Goal: Information Seeking & Learning: Find specific fact

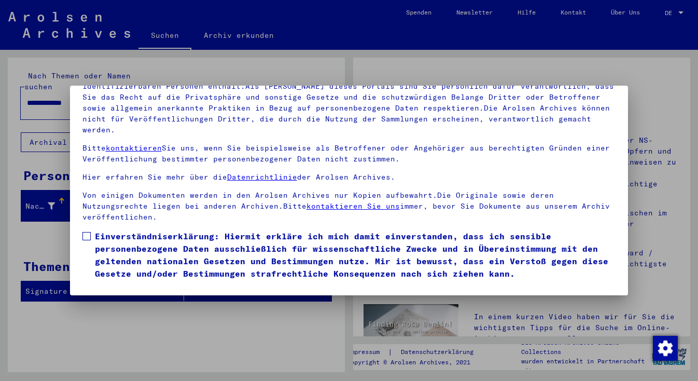
click at [83, 232] on span at bounding box center [87, 236] width 8 height 8
click at [113, 285] on button "Ich stimme zu" at bounding box center [122, 295] width 78 height 20
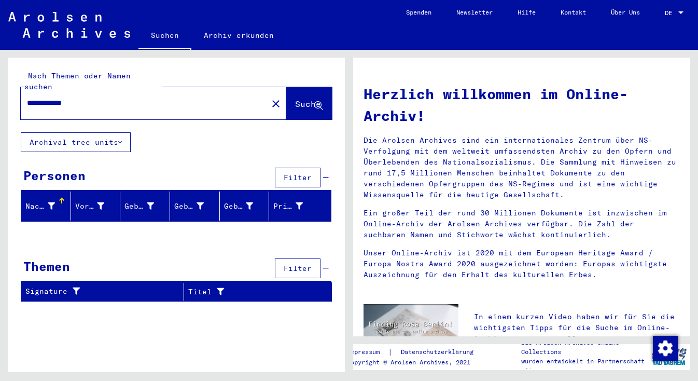
click at [62, 98] on input "**********" at bounding box center [141, 103] width 228 height 11
type input "**********"
click at [295, 99] on span "Suche" at bounding box center [308, 104] width 26 height 10
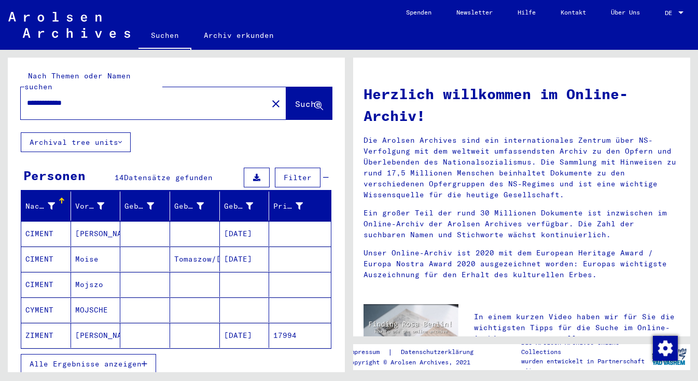
click at [681, 11] on div at bounding box center [681, 12] width 9 height 7
click at [656, 15] on span "English" at bounding box center [654, 19] width 25 height 8
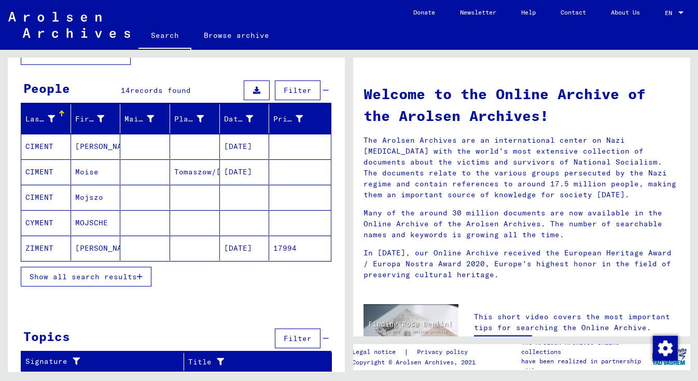
scroll to position [76, 0]
click at [102, 279] on span "Show all search results" at bounding box center [83, 276] width 107 height 9
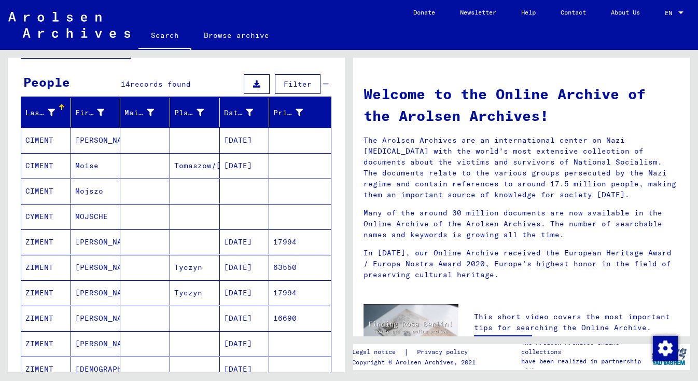
scroll to position [85, 0]
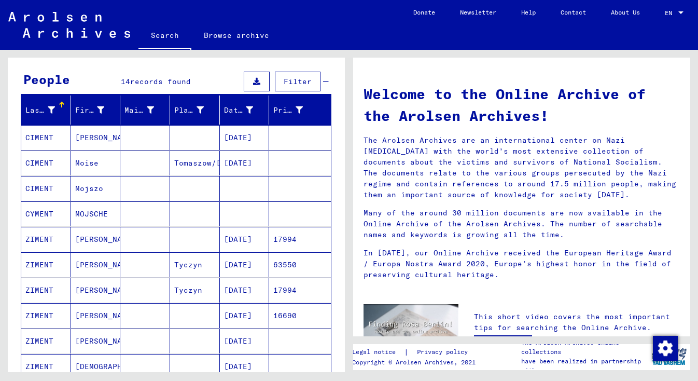
click at [87, 216] on mat-cell "MOJSCHE" at bounding box center [96, 213] width 50 height 25
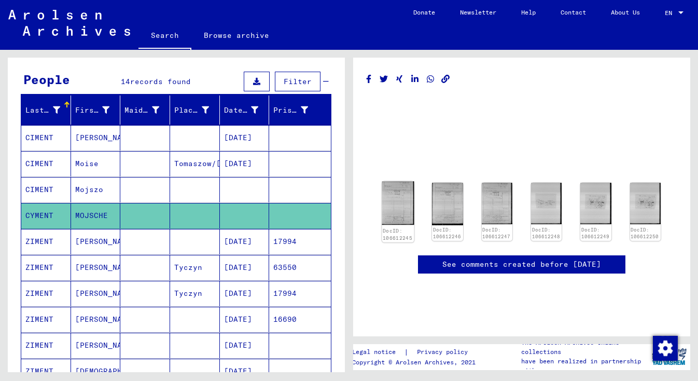
click at [399, 202] on img at bounding box center [398, 202] width 32 height 43
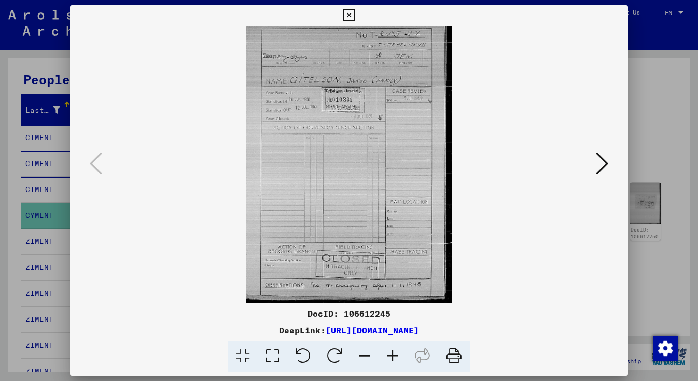
click at [396, 352] on icon at bounding box center [393, 356] width 28 height 32
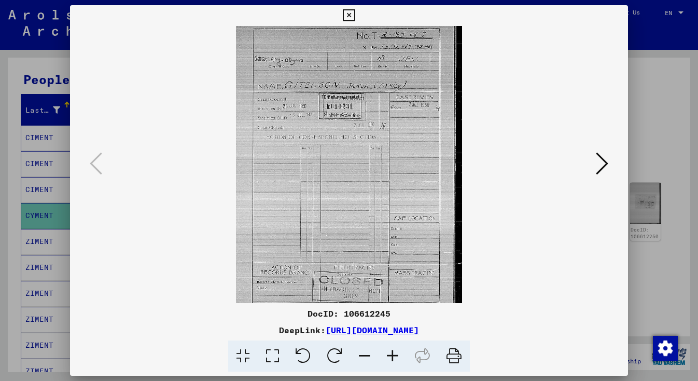
click at [396, 352] on icon at bounding box center [393, 356] width 28 height 32
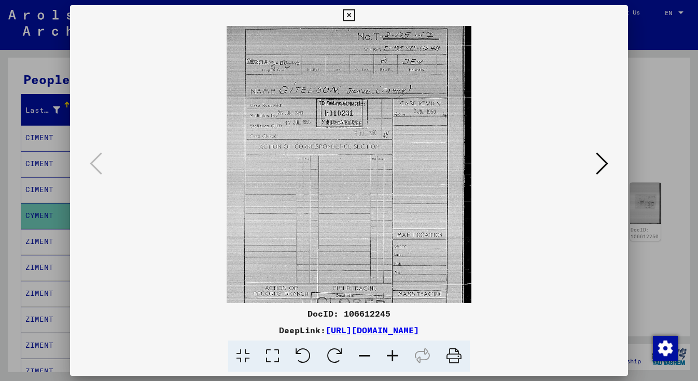
click at [396, 352] on icon at bounding box center [393, 356] width 28 height 32
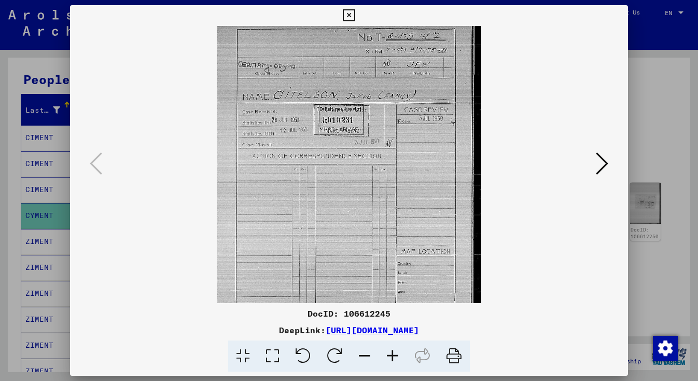
click at [607, 164] on icon at bounding box center [602, 163] width 12 height 25
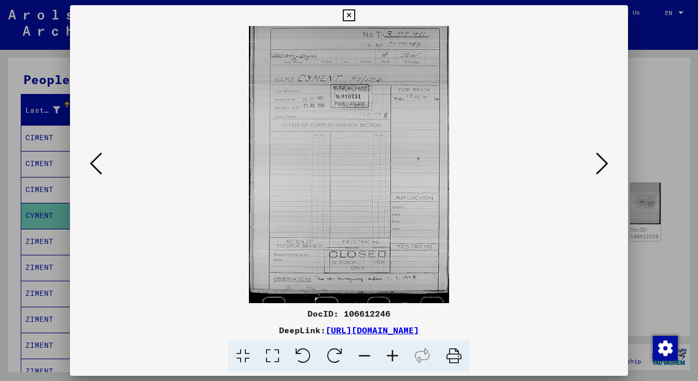
click at [602, 163] on icon at bounding box center [602, 163] width 12 height 25
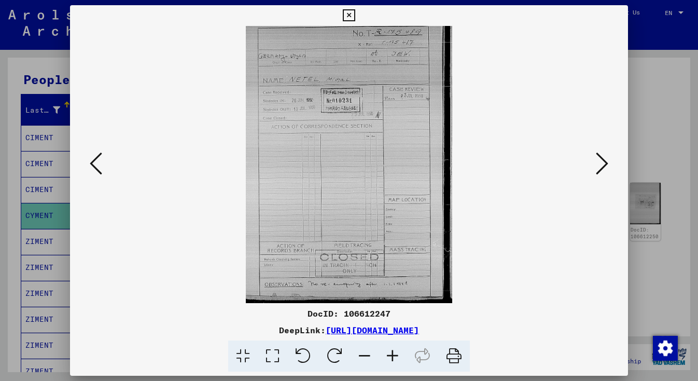
click at [602, 163] on icon at bounding box center [602, 163] width 12 height 25
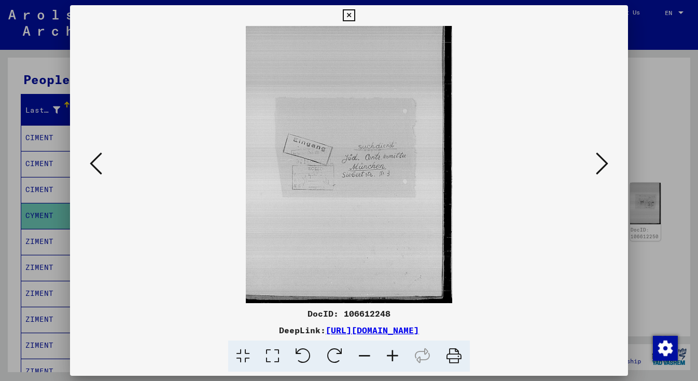
click at [602, 163] on icon at bounding box center [602, 163] width 12 height 25
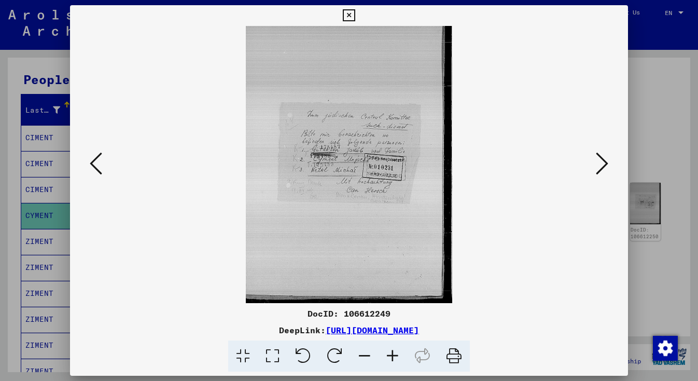
click at [393, 355] on icon at bounding box center [393, 356] width 28 height 32
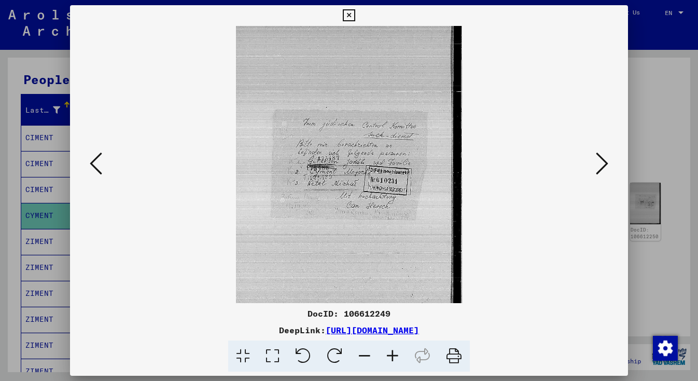
click at [603, 166] on icon at bounding box center [602, 163] width 12 height 25
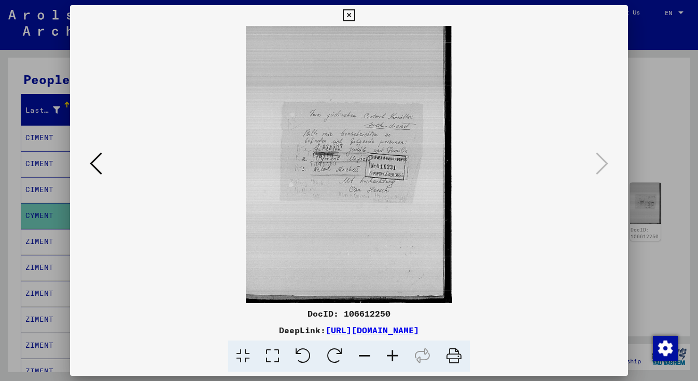
click at [578, 160] on viewer-one-image at bounding box center [349, 164] width 488 height 277
click at [355, 12] on icon at bounding box center [349, 15] width 12 height 12
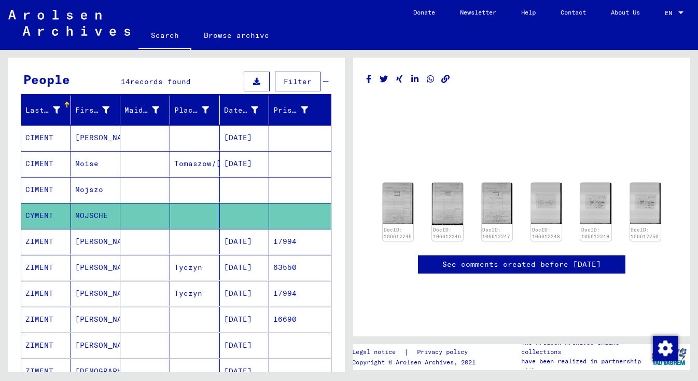
click at [91, 239] on mat-cell "[PERSON_NAME]" at bounding box center [96, 241] width 50 height 25
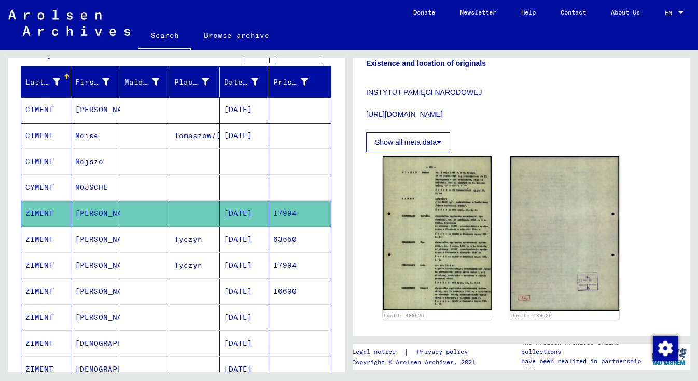
scroll to position [355, 0]
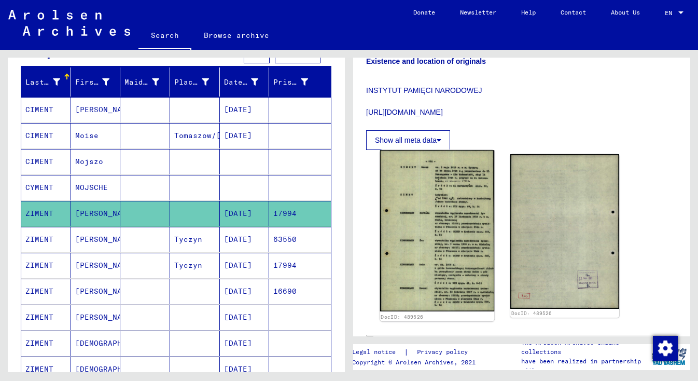
click at [425, 187] on img at bounding box center [437, 230] width 115 height 161
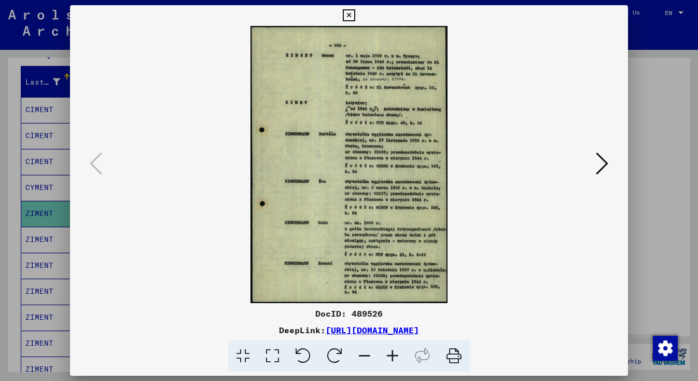
click at [389, 358] on icon at bounding box center [393, 356] width 28 height 32
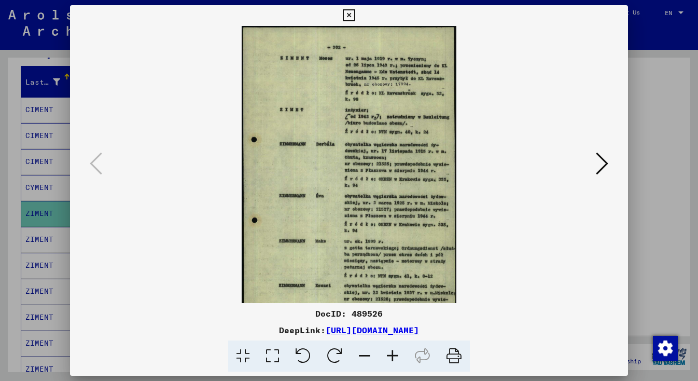
click at [389, 358] on icon at bounding box center [393, 356] width 28 height 32
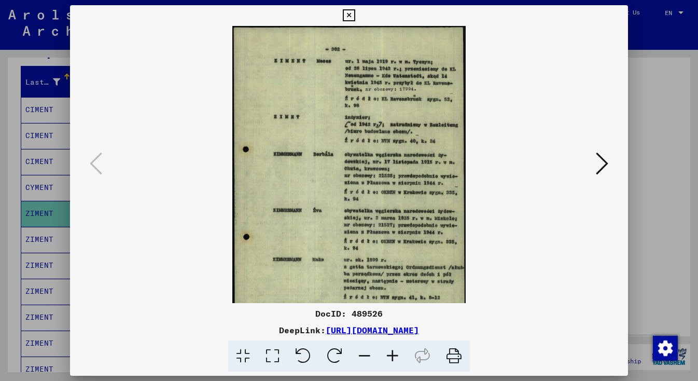
click at [389, 358] on icon at bounding box center [393, 356] width 28 height 32
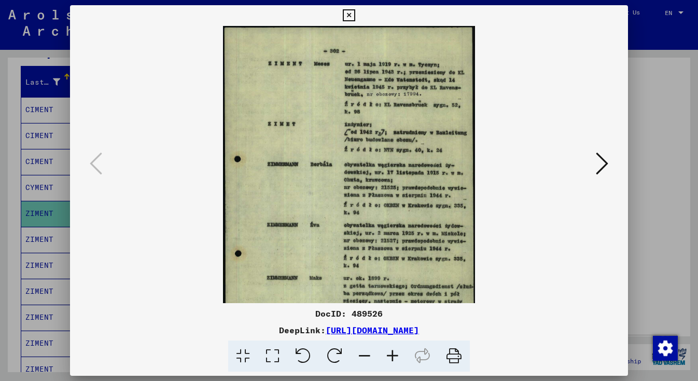
click at [393, 353] on icon at bounding box center [393, 356] width 28 height 32
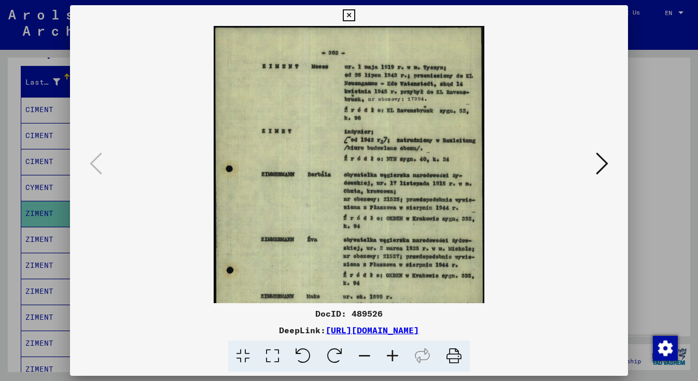
scroll to position [0, 0]
click at [602, 164] on icon at bounding box center [602, 163] width 12 height 25
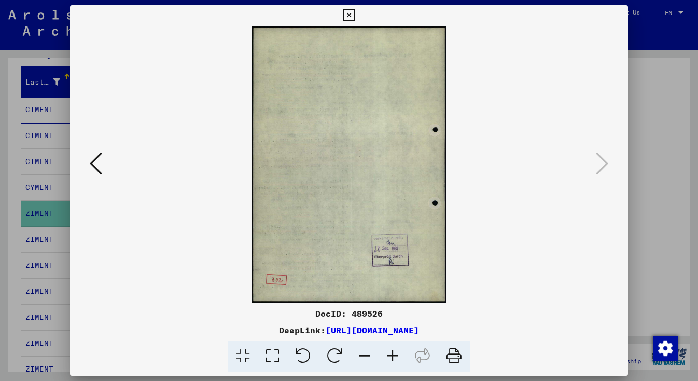
click at [93, 163] on icon at bounding box center [96, 163] width 12 height 25
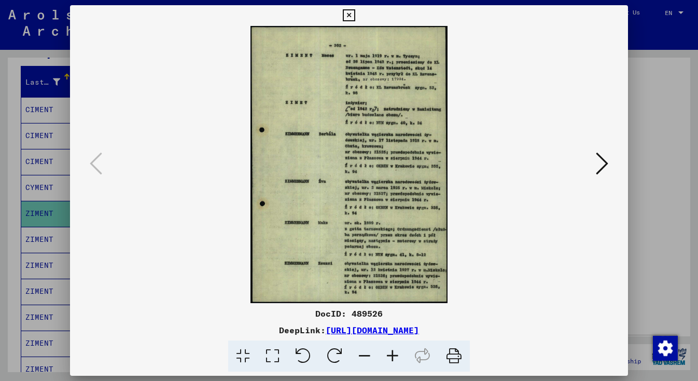
click at [355, 17] on icon at bounding box center [349, 15] width 12 height 12
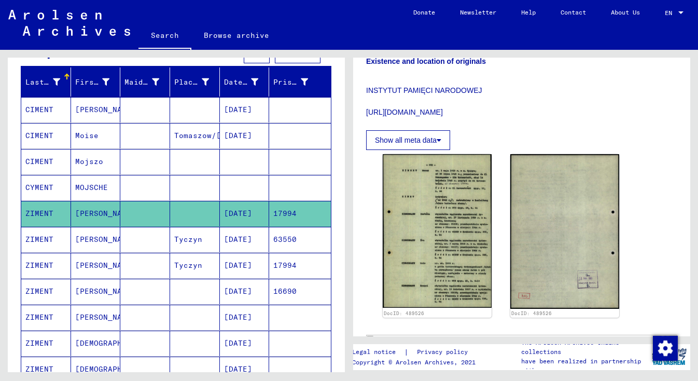
click at [240, 239] on mat-cell "[DATE]" at bounding box center [245, 239] width 50 height 25
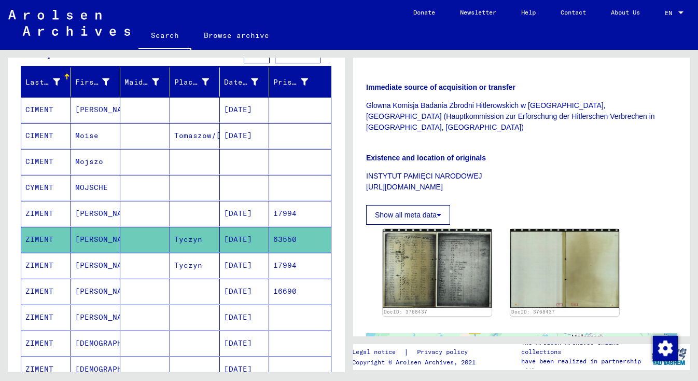
scroll to position [152, 0]
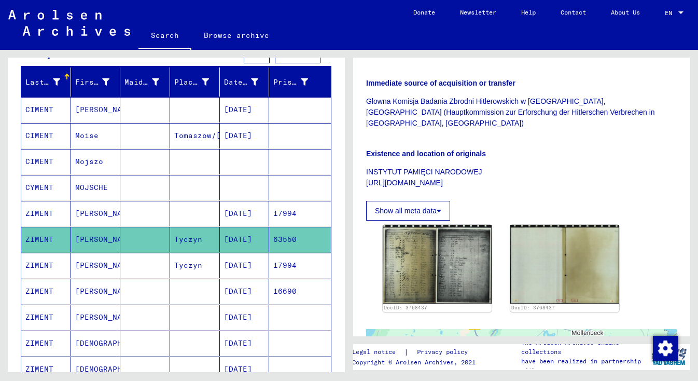
click at [442, 207] on icon at bounding box center [439, 210] width 5 height 7
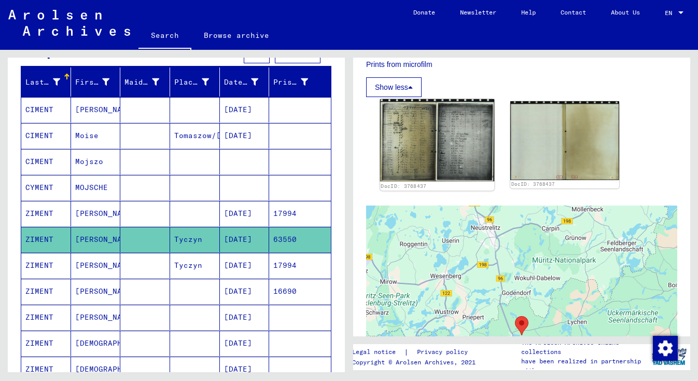
scroll to position [377, 0]
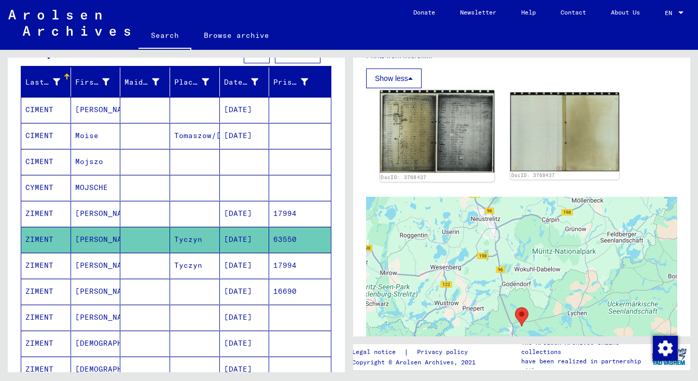
click at [409, 132] on img at bounding box center [437, 131] width 115 height 83
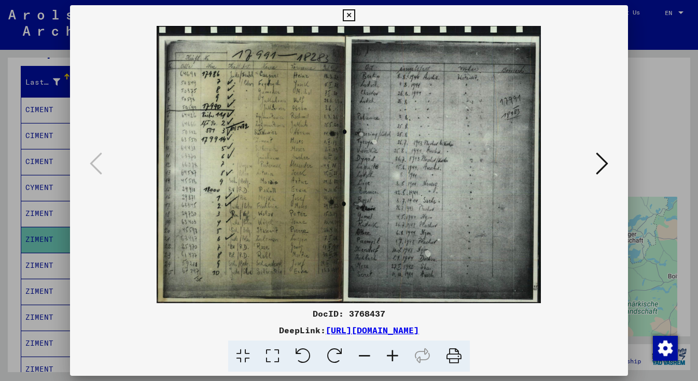
click at [396, 354] on icon at bounding box center [393, 356] width 28 height 32
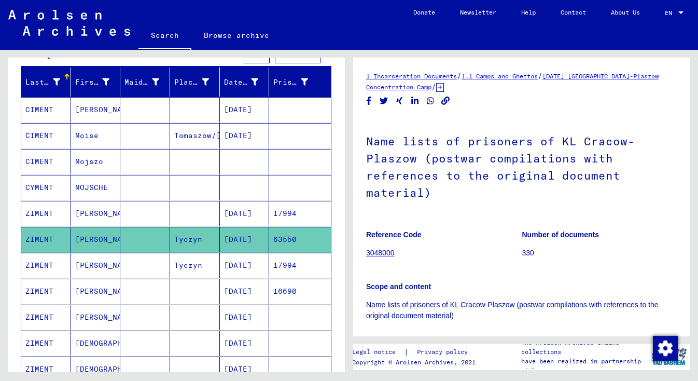
click at [198, 268] on mat-cell "Tyczyn" at bounding box center [195, 265] width 50 height 25
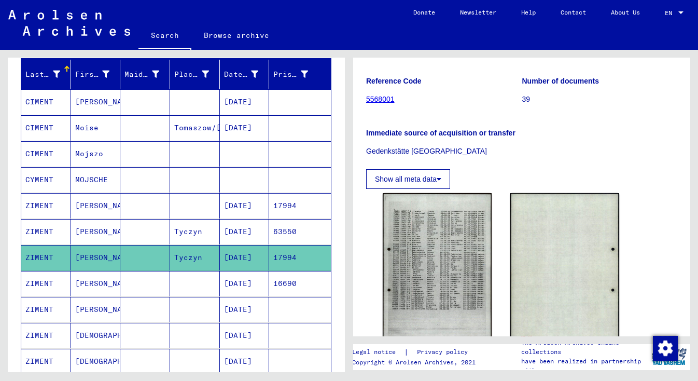
scroll to position [113, 0]
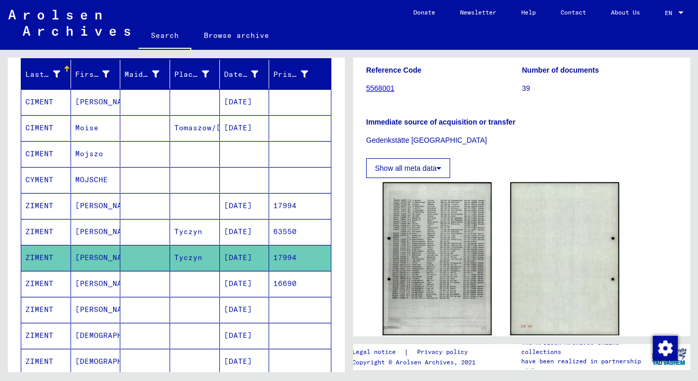
click at [413, 168] on button "Show all meta data" at bounding box center [408, 168] width 84 height 20
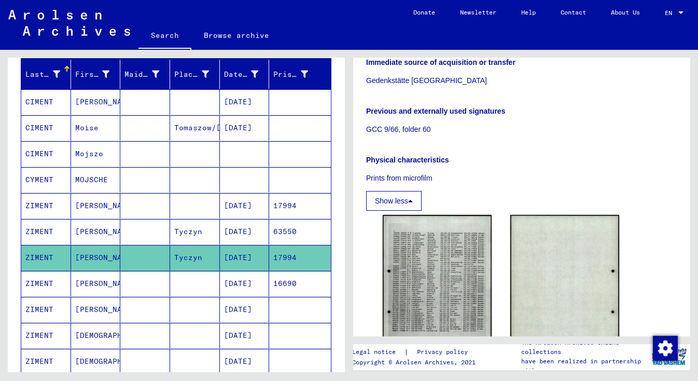
scroll to position [225, 0]
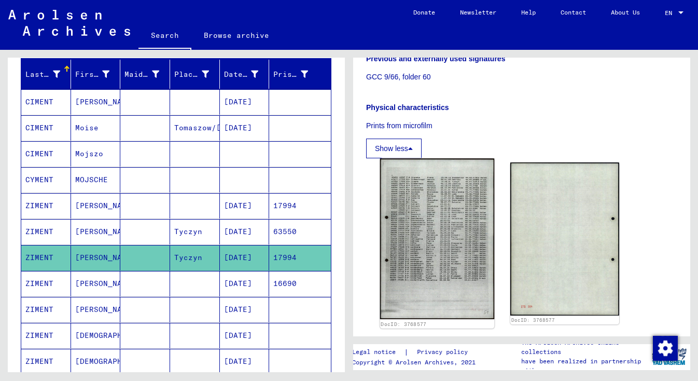
click at [418, 229] on img at bounding box center [437, 238] width 115 height 161
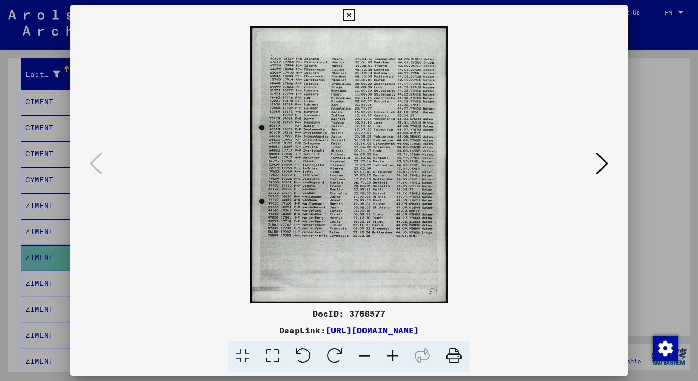
scroll to position [0, 0]
click at [391, 355] on icon at bounding box center [393, 356] width 28 height 32
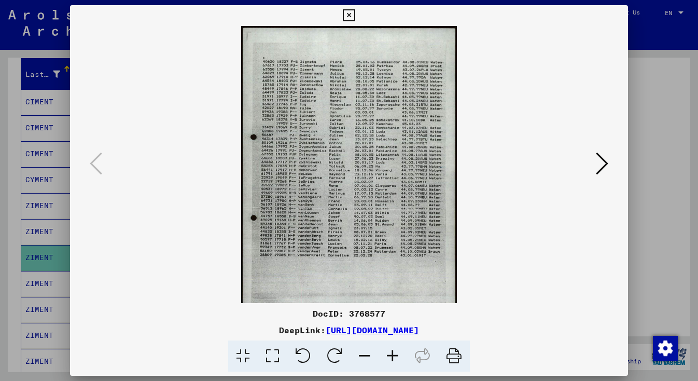
click at [391, 355] on icon at bounding box center [393, 356] width 28 height 32
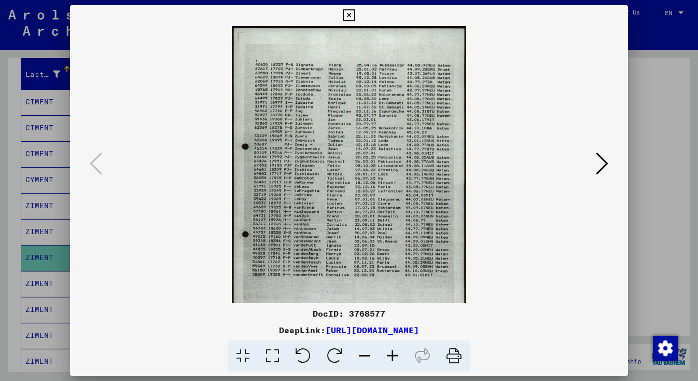
click at [391, 355] on icon at bounding box center [393, 356] width 28 height 32
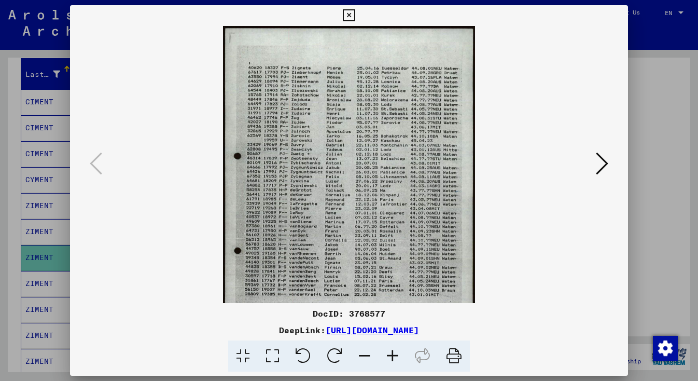
click at [391, 355] on icon at bounding box center [393, 356] width 28 height 32
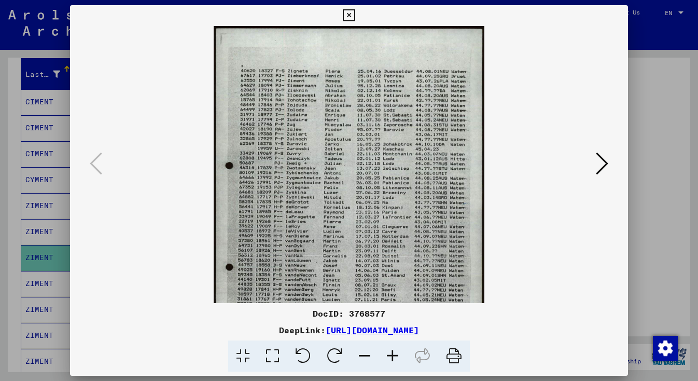
click at [355, 13] on icon at bounding box center [349, 15] width 12 height 12
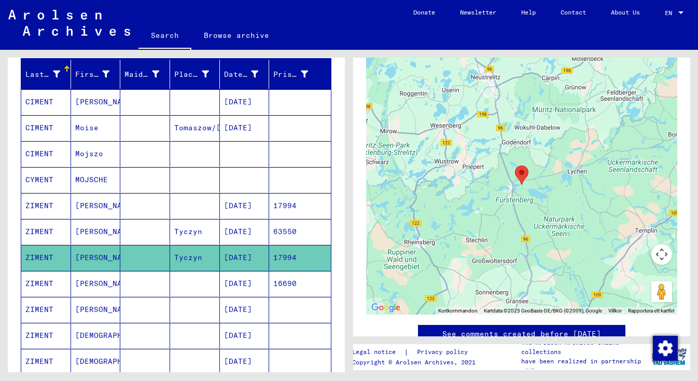
scroll to position [513, 0]
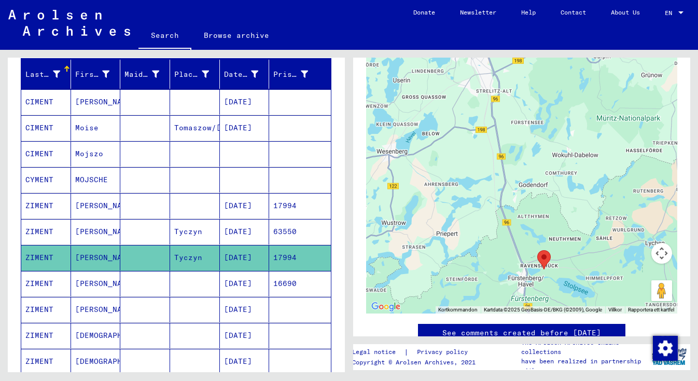
click at [237, 282] on mat-cell "[DATE]" at bounding box center [245, 283] width 50 height 25
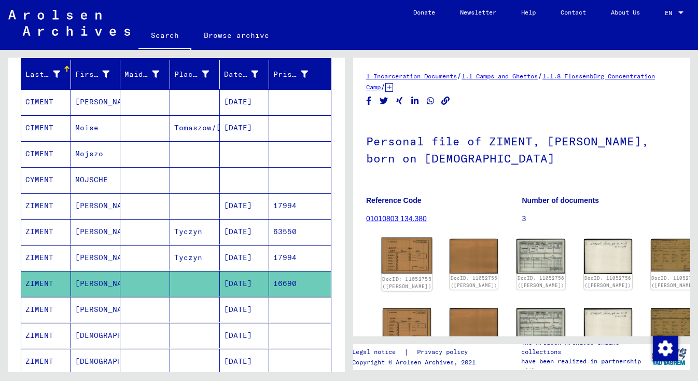
click at [394, 252] on img at bounding box center [407, 256] width 51 height 36
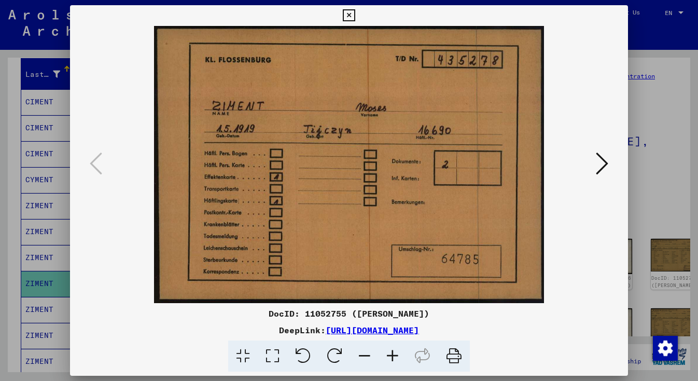
click at [396, 356] on icon at bounding box center [393, 356] width 28 height 32
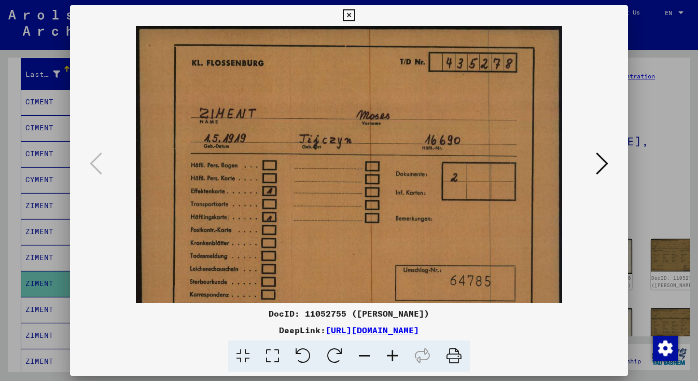
click at [396, 356] on icon at bounding box center [393, 356] width 28 height 32
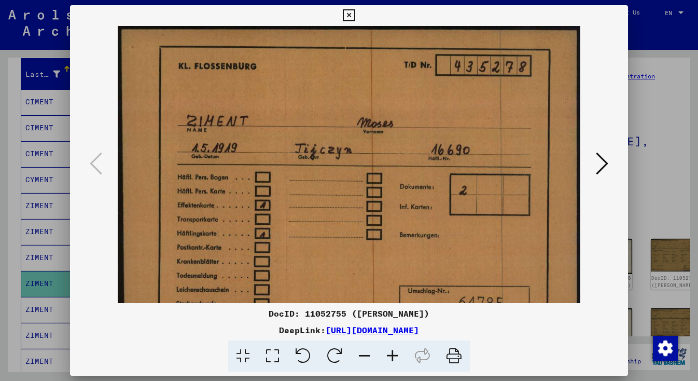
click at [603, 163] on icon at bounding box center [602, 163] width 12 height 25
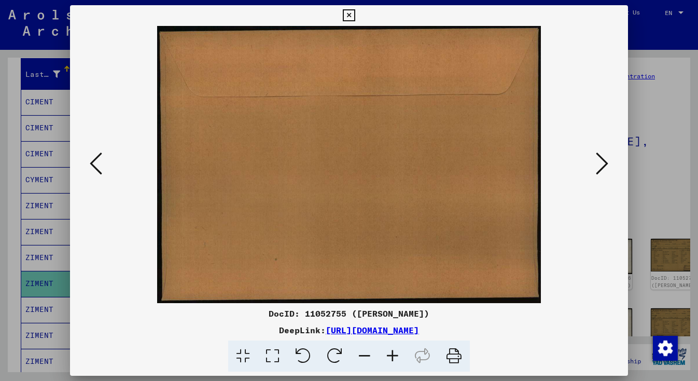
click at [95, 165] on icon at bounding box center [96, 163] width 12 height 25
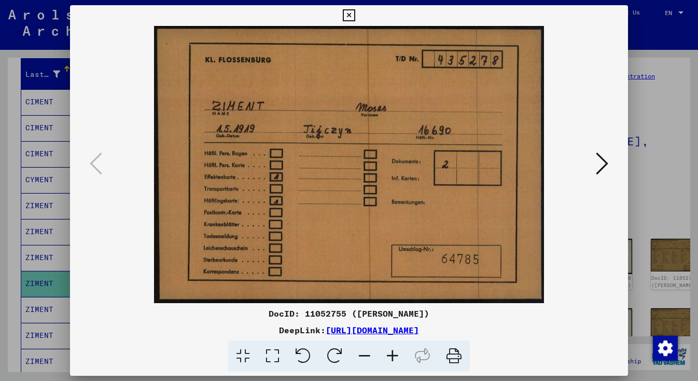
click at [603, 163] on icon at bounding box center [602, 163] width 12 height 25
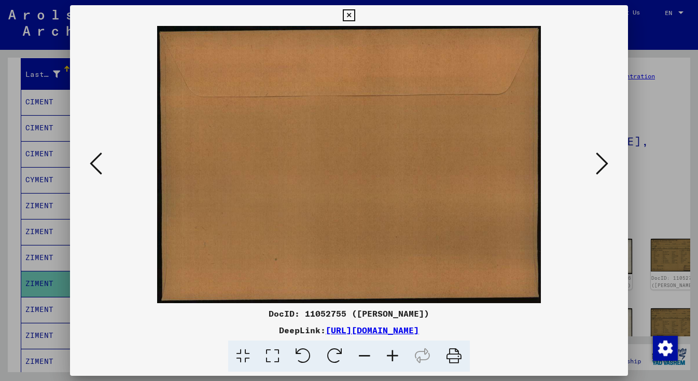
click at [603, 163] on icon at bounding box center [602, 163] width 12 height 25
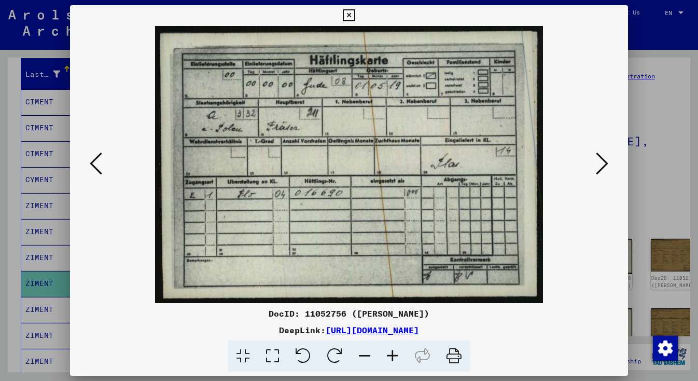
click at [603, 163] on icon at bounding box center [602, 163] width 12 height 25
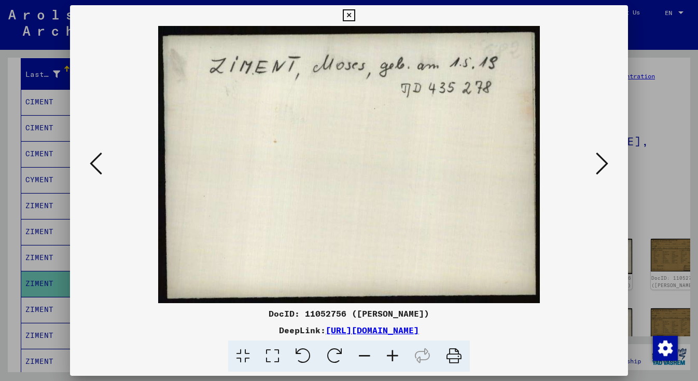
click at [603, 163] on icon at bounding box center [602, 163] width 12 height 25
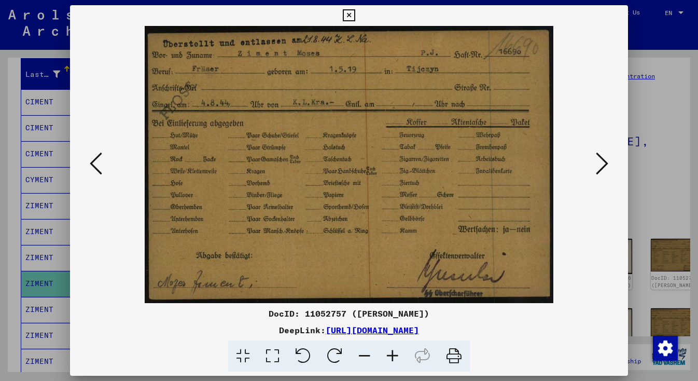
click at [601, 166] on icon at bounding box center [602, 163] width 12 height 25
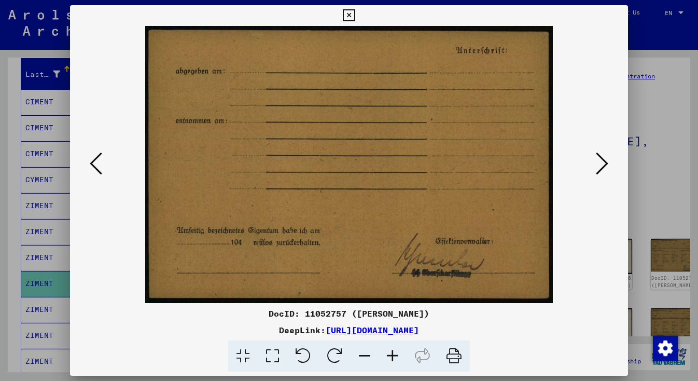
click at [601, 166] on icon at bounding box center [602, 163] width 12 height 25
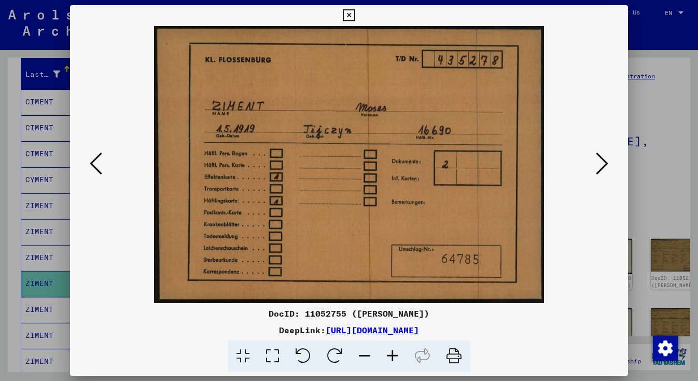
click at [601, 159] on icon at bounding box center [602, 163] width 12 height 25
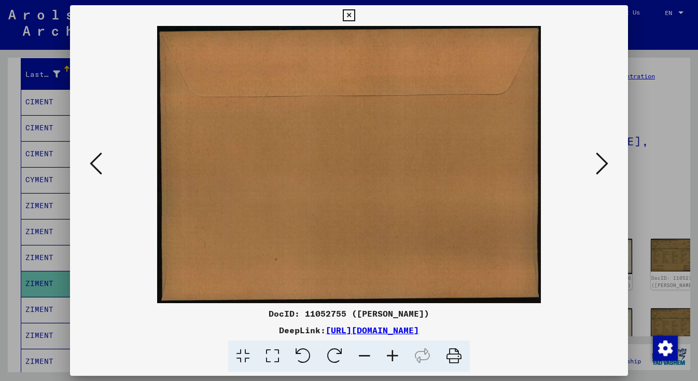
click at [602, 161] on icon at bounding box center [602, 163] width 12 height 25
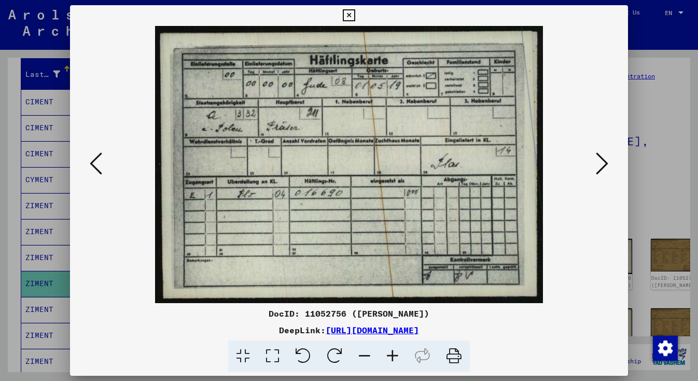
click at [602, 161] on icon at bounding box center [602, 163] width 12 height 25
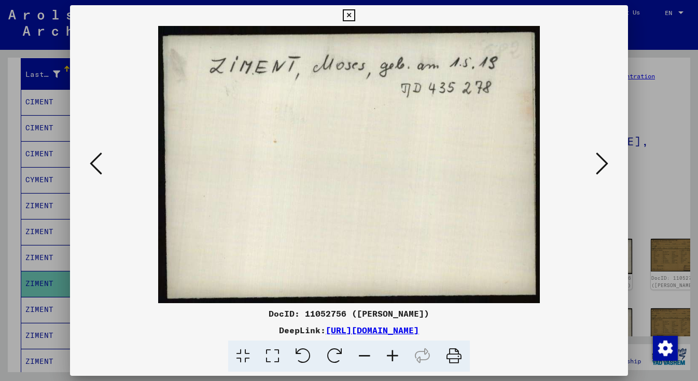
click at [602, 160] on icon at bounding box center [602, 163] width 12 height 25
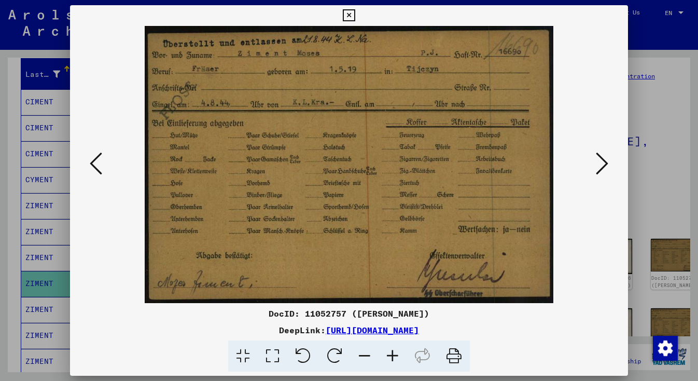
click at [600, 163] on icon at bounding box center [602, 163] width 12 height 25
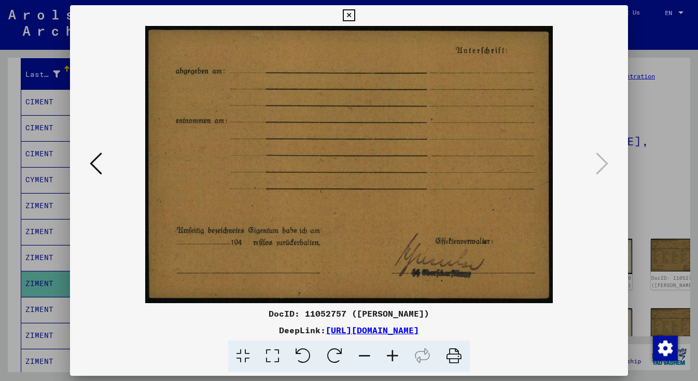
click at [355, 16] on icon at bounding box center [349, 15] width 12 height 12
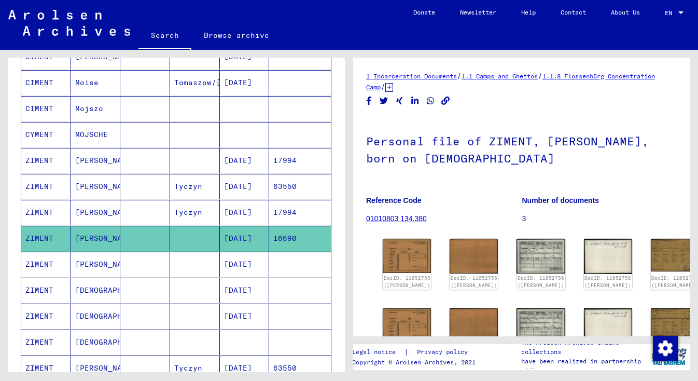
scroll to position [175, 0]
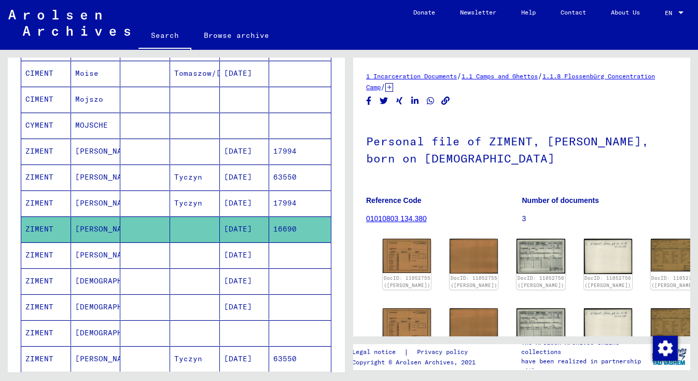
click at [238, 252] on mat-cell "[DATE]" at bounding box center [245, 254] width 50 height 25
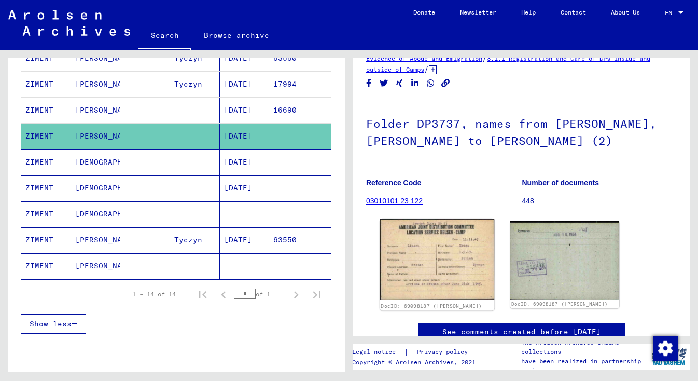
scroll to position [43, 0]
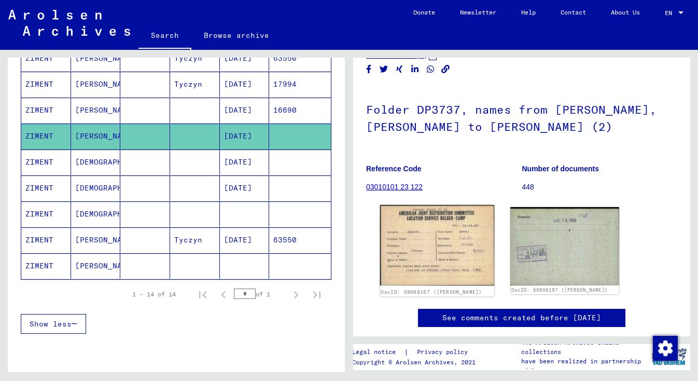
click at [423, 251] on img at bounding box center [437, 245] width 115 height 81
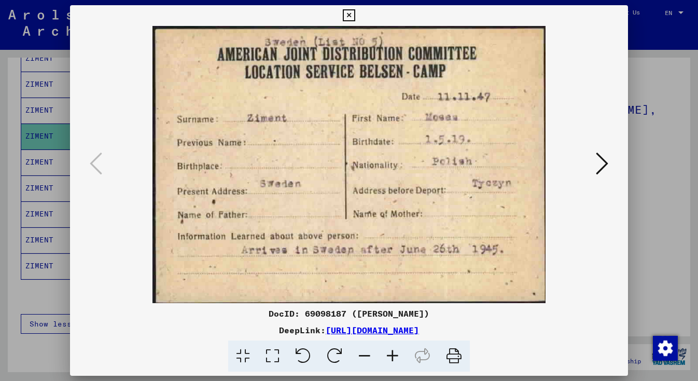
click at [601, 165] on icon at bounding box center [602, 163] width 12 height 25
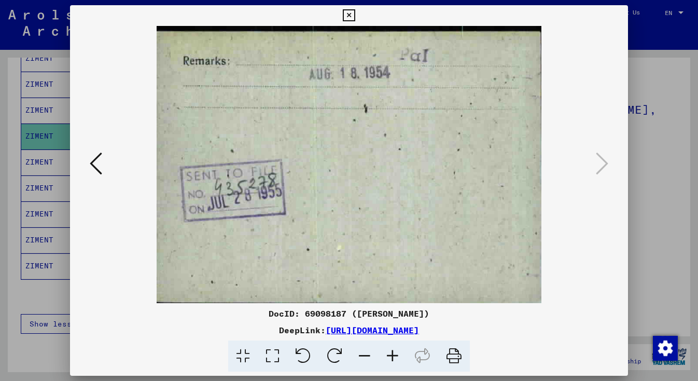
click at [355, 12] on icon at bounding box center [349, 15] width 12 height 12
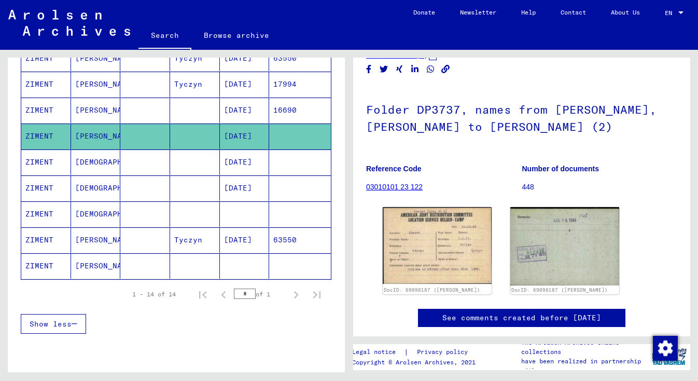
click at [246, 159] on mat-cell "[DATE]" at bounding box center [245, 161] width 50 height 25
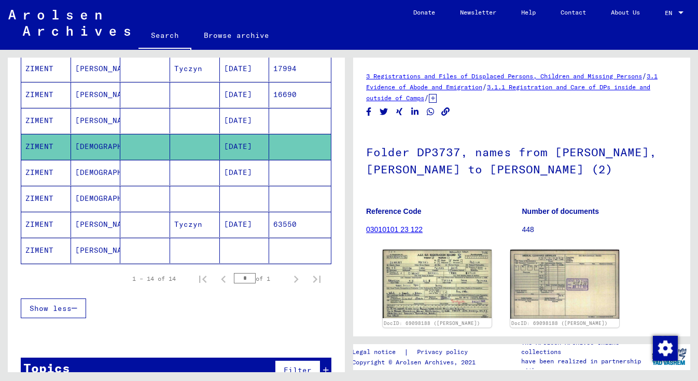
scroll to position [310, 0]
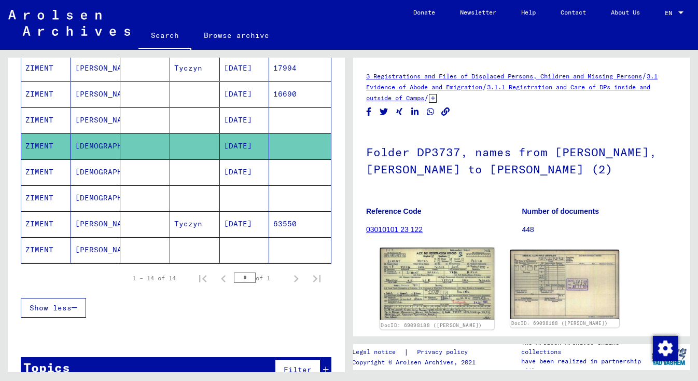
click at [414, 285] on img at bounding box center [437, 284] width 115 height 72
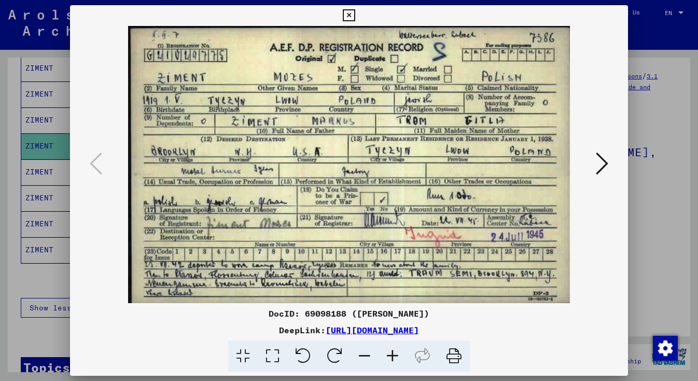
scroll to position [0, 0]
click at [393, 357] on icon at bounding box center [393, 356] width 28 height 32
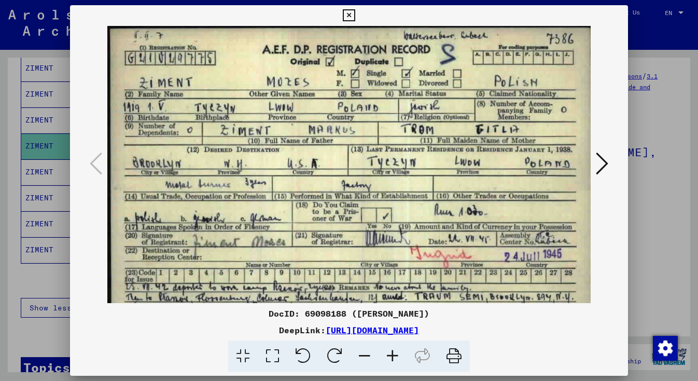
click at [365, 352] on icon at bounding box center [365, 356] width 28 height 32
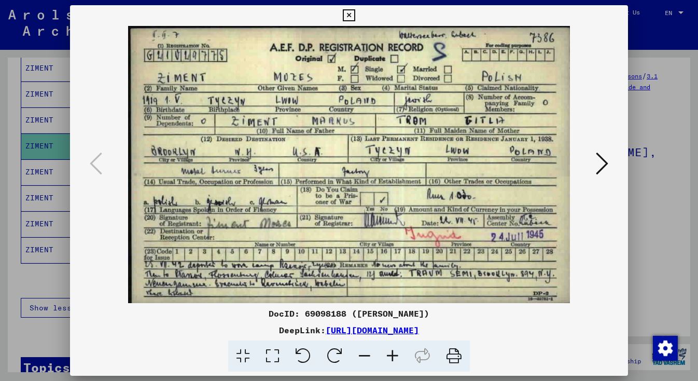
click at [600, 165] on icon at bounding box center [602, 163] width 12 height 25
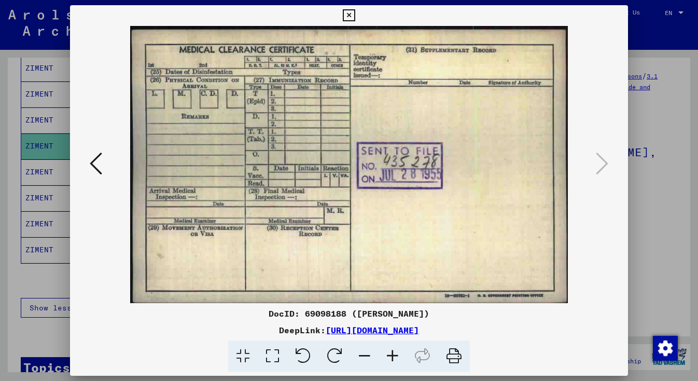
click at [355, 15] on icon at bounding box center [349, 15] width 12 height 12
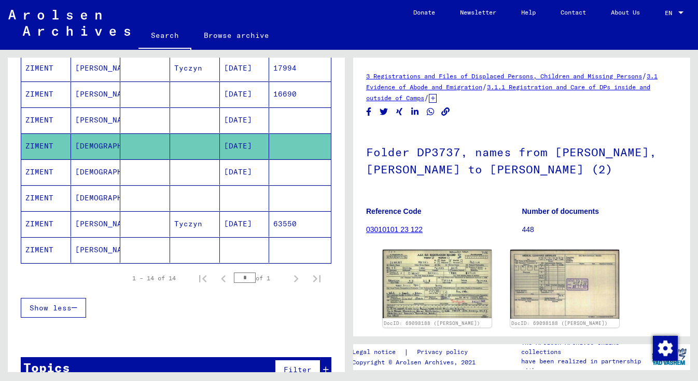
click at [239, 171] on mat-cell "[DATE]" at bounding box center [245, 171] width 50 height 25
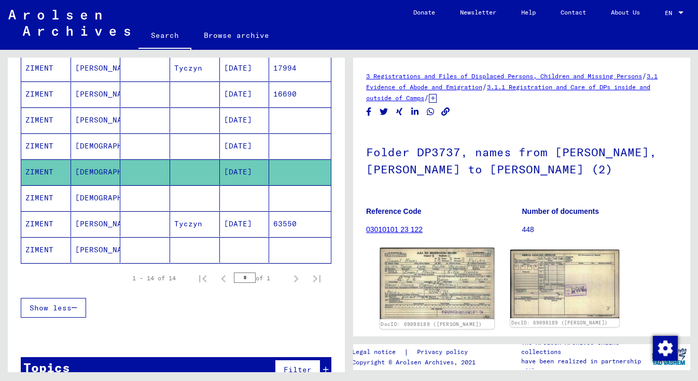
click at [441, 294] on img at bounding box center [437, 283] width 115 height 71
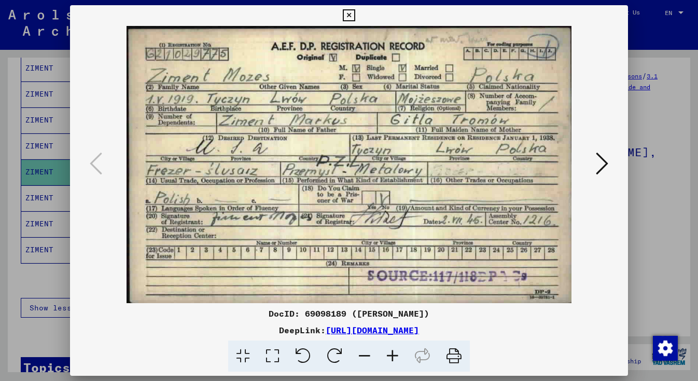
click at [604, 162] on icon at bounding box center [602, 163] width 12 height 25
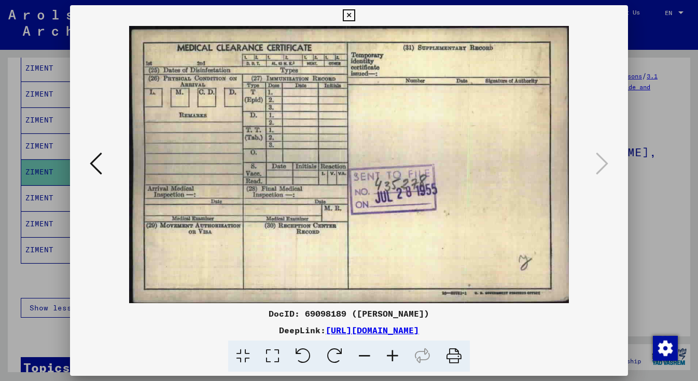
click at [355, 13] on icon at bounding box center [349, 15] width 12 height 12
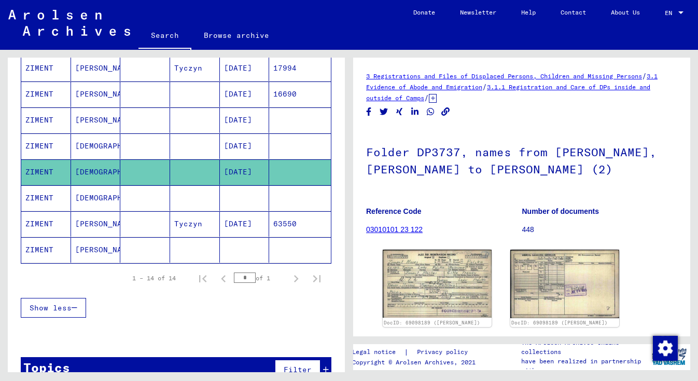
click at [189, 198] on mat-cell at bounding box center [195, 197] width 50 height 25
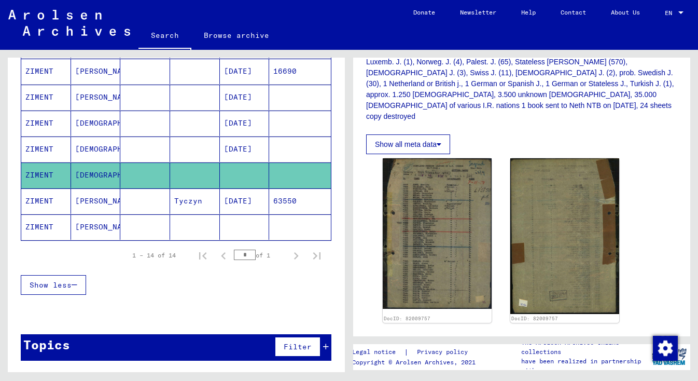
scroll to position [397, 0]
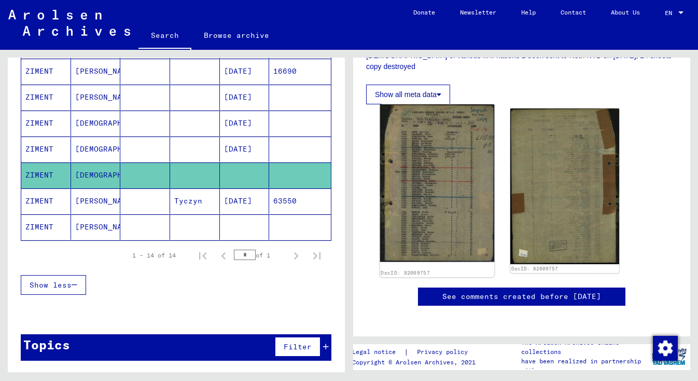
click at [421, 149] on img at bounding box center [437, 183] width 115 height 158
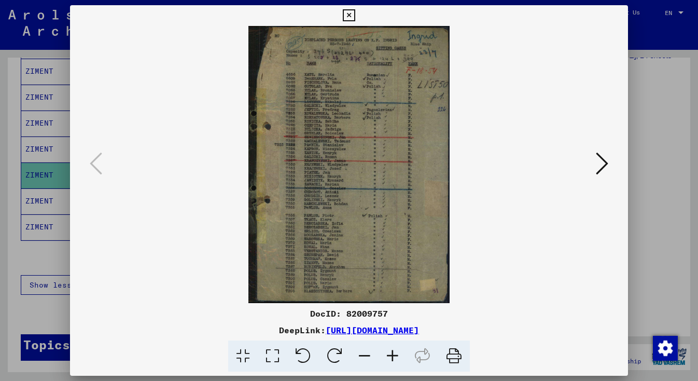
click at [393, 353] on icon at bounding box center [393, 356] width 28 height 32
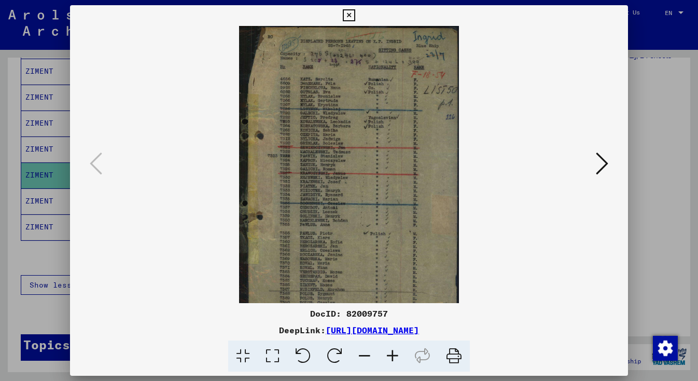
click at [393, 353] on icon at bounding box center [393, 356] width 28 height 32
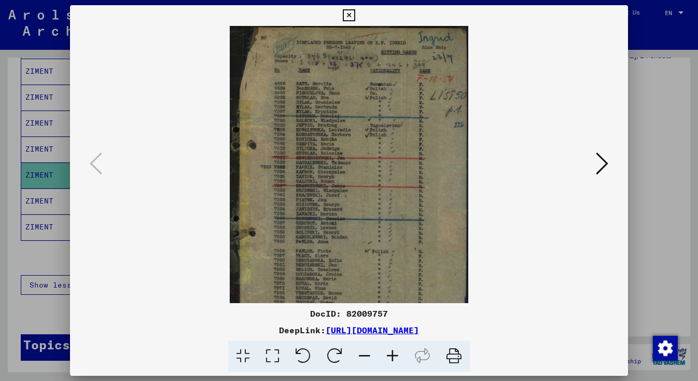
click at [393, 353] on icon at bounding box center [393, 356] width 28 height 32
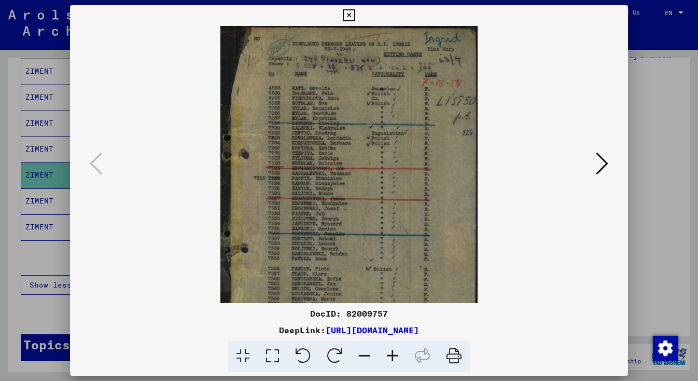
click at [395, 357] on icon at bounding box center [393, 356] width 28 height 32
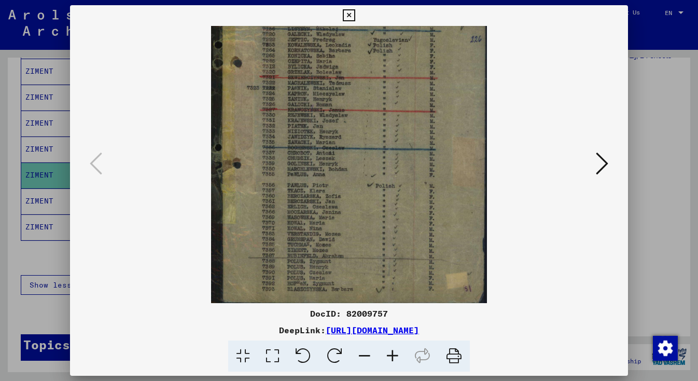
scroll to position [104, 0]
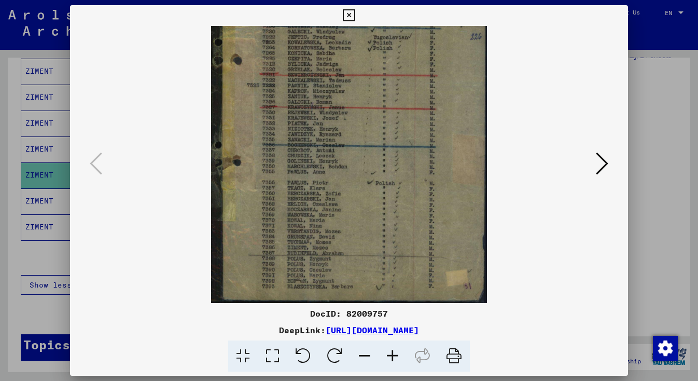
drag, startPoint x: 360, startPoint y: 283, endPoint x: 359, endPoint y: 134, distance: 148.4
click at [394, 355] on icon at bounding box center [393, 356] width 28 height 32
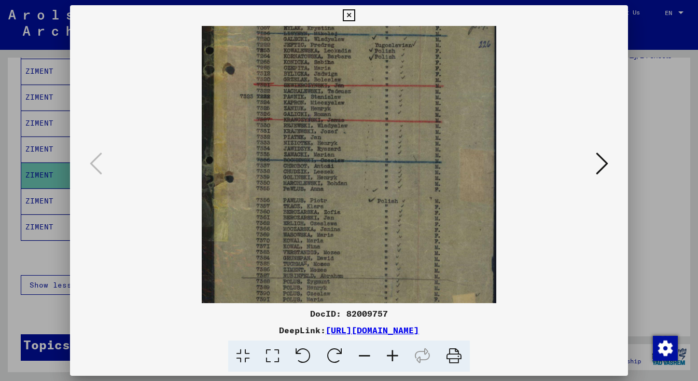
click at [605, 165] on icon at bounding box center [602, 163] width 12 height 25
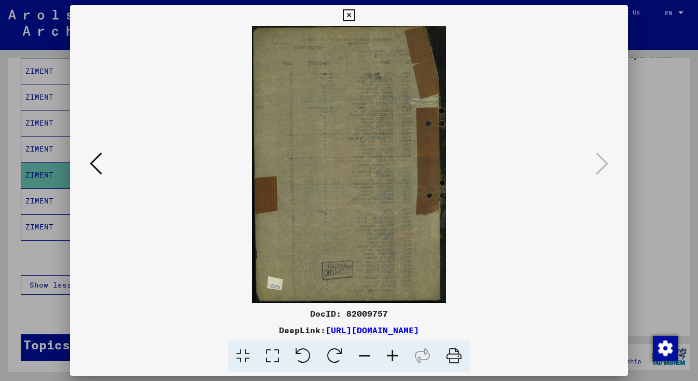
click at [95, 163] on icon at bounding box center [96, 163] width 12 height 25
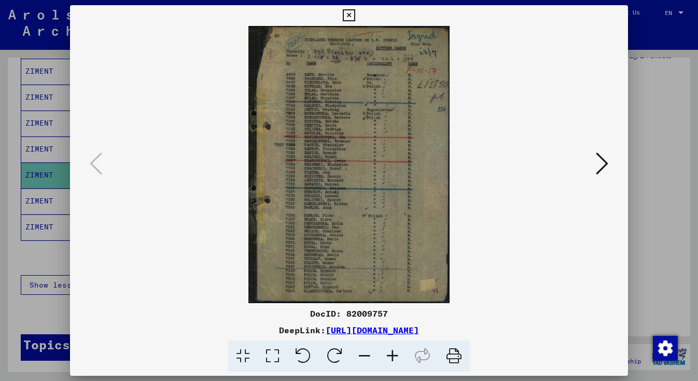
click at [394, 356] on icon at bounding box center [393, 356] width 28 height 32
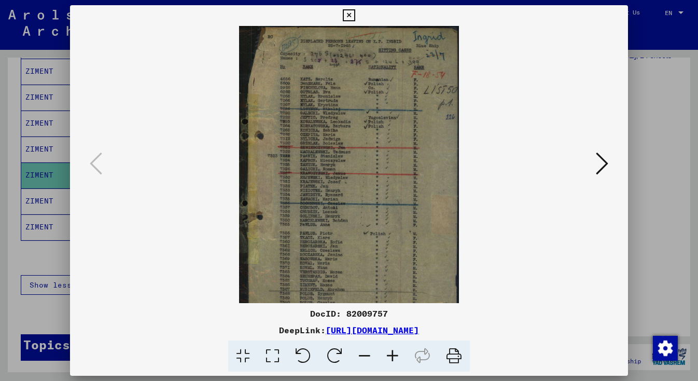
click at [394, 356] on icon at bounding box center [393, 356] width 28 height 32
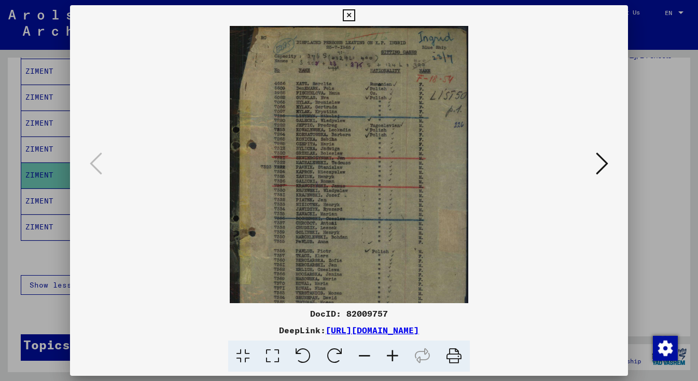
click at [355, 15] on icon at bounding box center [349, 15] width 12 height 12
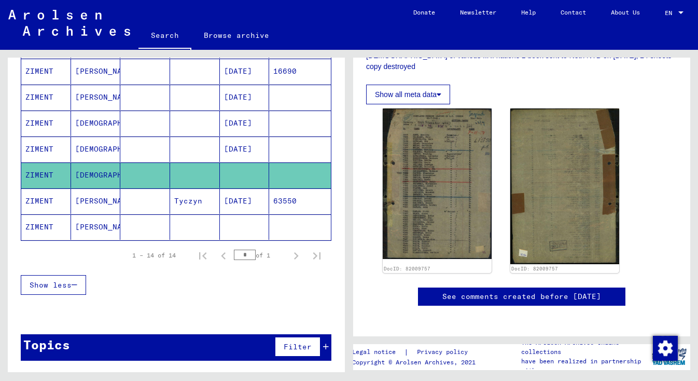
click at [243, 201] on mat-cell "[DATE]" at bounding box center [245, 200] width 50 height 25
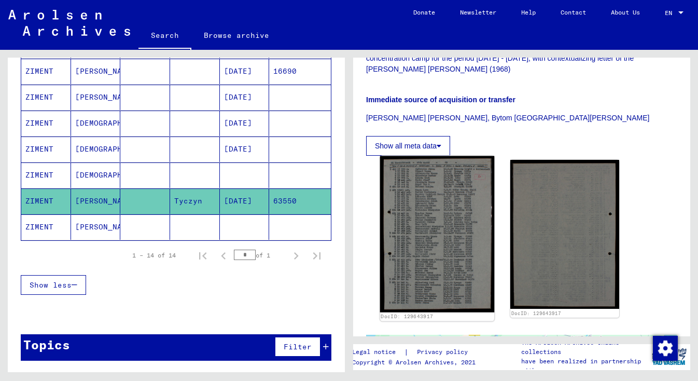
scroll to position [250, 0]
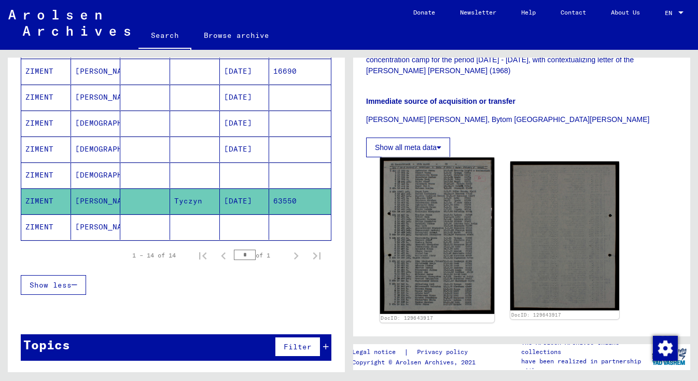
click at [422, 256] on img at bounding box center [437, 236] width 115 height 156
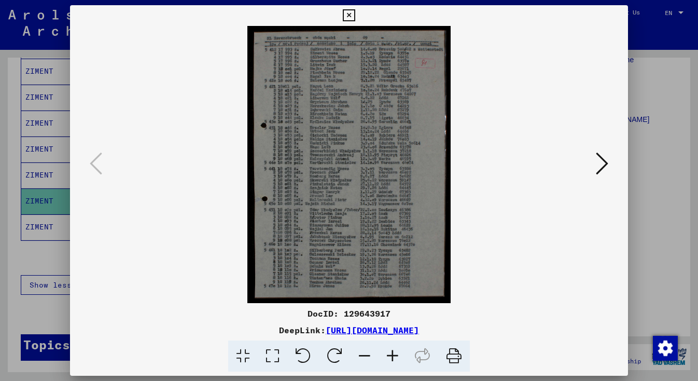
click at [391, 358] on icon at bounding box center [393, 356] width 28 height 32
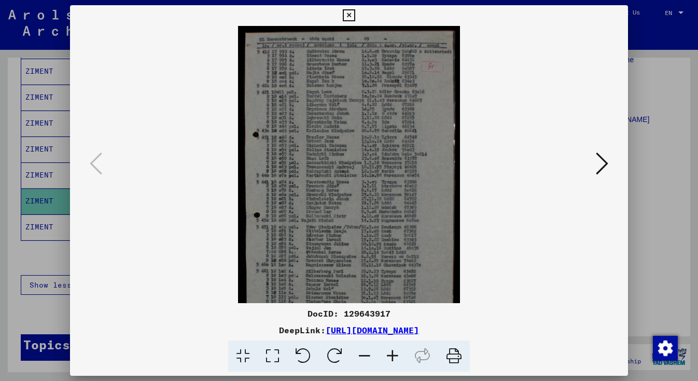
click at [391, 358] on icon at bounding box center [393, 356] width 28 height 32
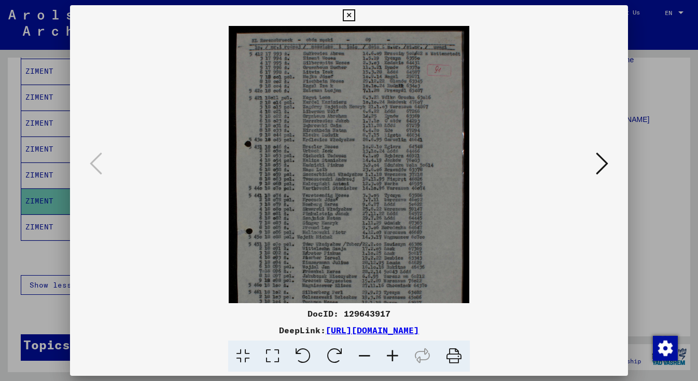
click at [391, 358] on icon at bounding box center [393, 356] width 28 height 32
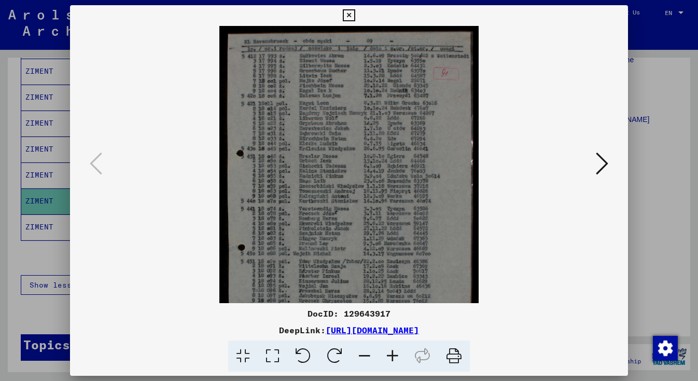
click at [391, 358] on icon at bounding box center [393, 356] width 28 height 32
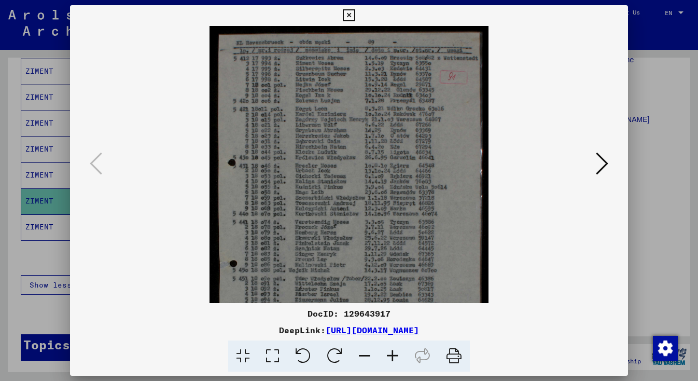
scroll to position [0, 0]
click at [393, 352] on icon at bounding box center [393, 356] width 28 height 32
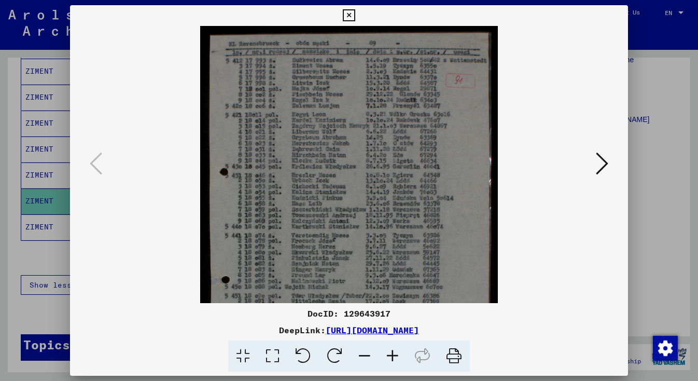
drag, startPoint x: 360, startPoint y: 272, endPoint x: 371, endPoint y: 305, distance: 34.1
click at [355, 13] on icon at bounding box center [349, 15] width 12 height 12
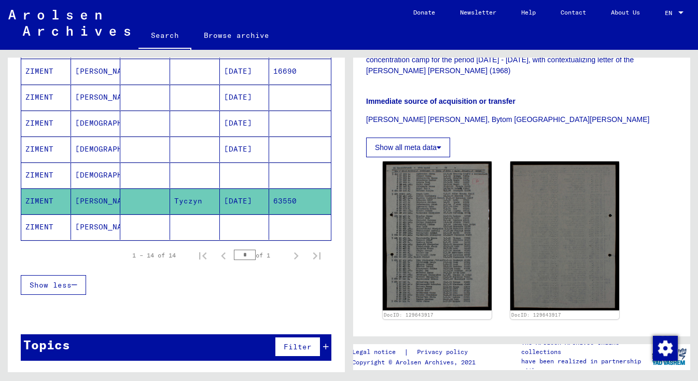
click at [100, 231] on mat-cell "[PERSON_NAME]" at bounding box center [96, 226] width 50 height 25
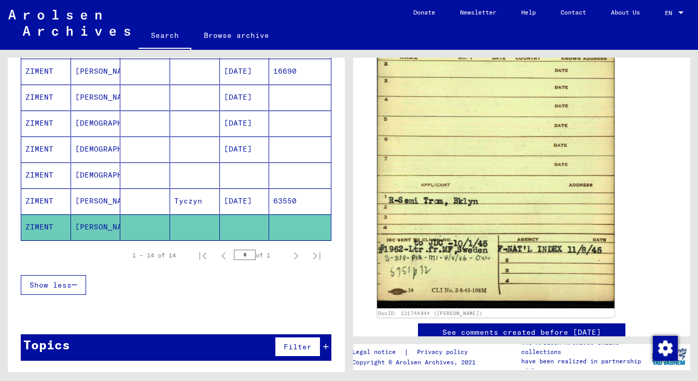
scroll to position [689, 0]
